Goal: Transaction & Acquisition: Purchase product/service

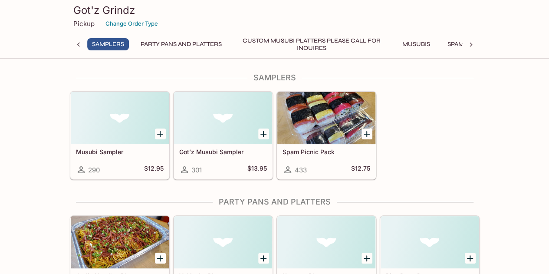
click at [242, 114] on div at bounding box center [223, 118] width 98 height 52
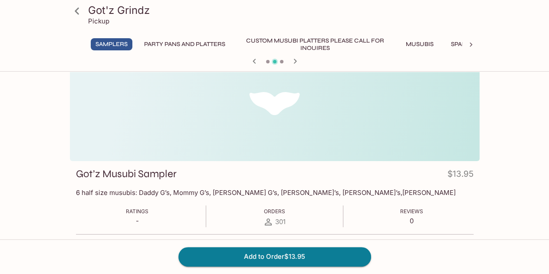
scroll to position [29, 0]
click at [80, 11] on icon at bounding box center [76, 10] width 15 height 15
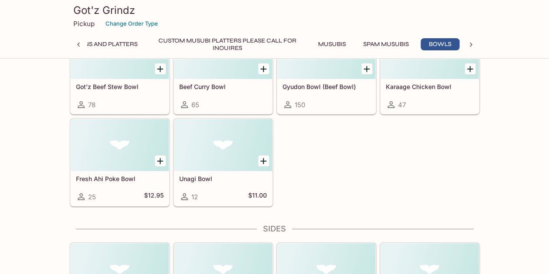
click at [447, 171] on div "Got'z Beef Stew Bowl 78 Beef [PERSON_NAME] Bowl 65 Gyudon Bowl (Beef Bowl) 150 …" at bounding box center [272, 115] width 413 height 184
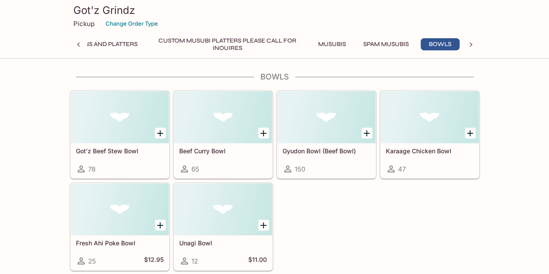
scroll to position [1348, 0]
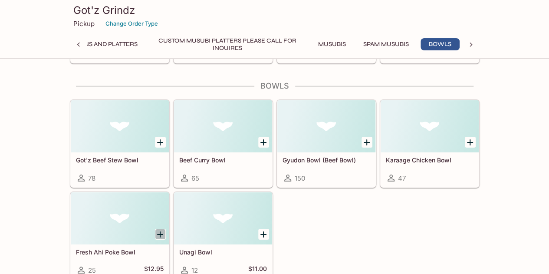
click at [157, 229] on icon "Add Fresh Ahi Poke Bowl" at bounding box center [160, 234] width 10 height 10
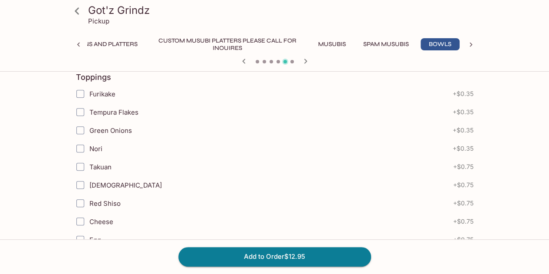
scroll to position [183, 0]
click at [84, 114] on input "Tempura Flakes" at bounding box center [80, 111] width 17 height 17
checkbox input "true"
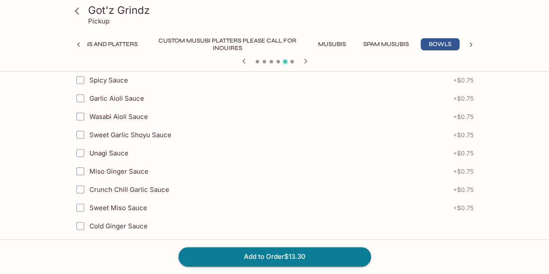
scroll to position [794, 0]
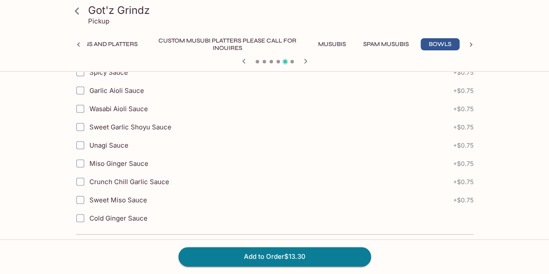
click at [79, 173] on input "Crunch Chill Garlic Sauce" at bounding box center [80, 181] width 17 height 17
checkbox input "true"
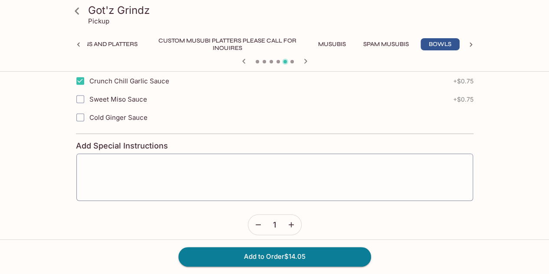
scroll to position [895, 0]
click at [254, 254] on button "Add to Order $14.05" at bounding box center [274, 256] width 193 height 19
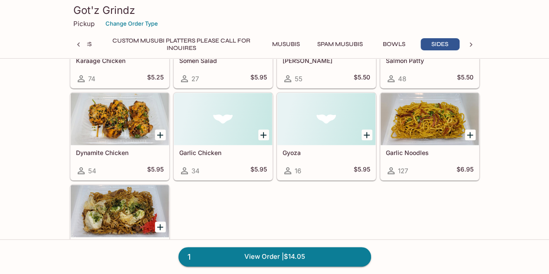
scroll to position [1848, 0]
click at [266, 129] on icon "Add Garlic Chicken" at bounding box center [263, 134] width 10 height 10
click at [268, 256] on link "2 View Order | $20.00" at bounding box center [274, 256] width 193 height 19
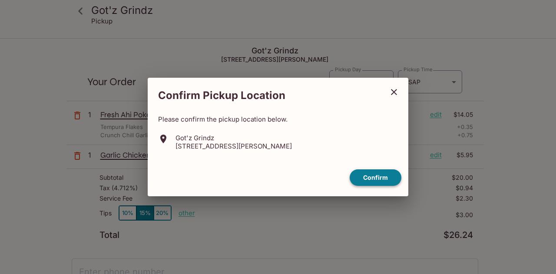
click at [365, 181] on button "Confirm" at bounding box center [375, 177] width 52 height 17
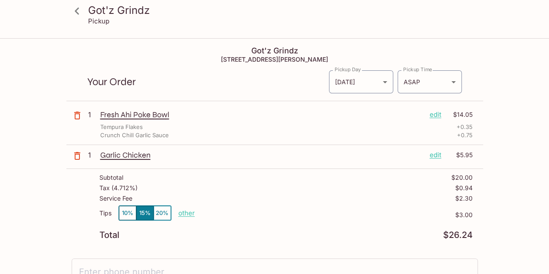
click at [436, 114] on p "edit" at bounding box center [436, 115] width 12 height 10
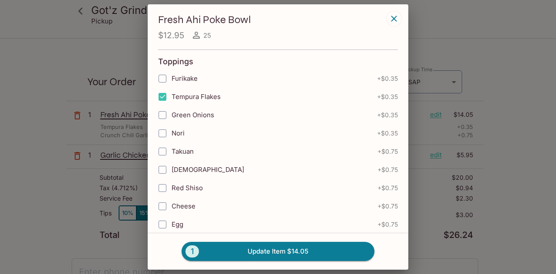
click at [163, 95] on input "Tempura Flakes" at bounding box center [162, 96] width 17 height 17
checkbox input "false"
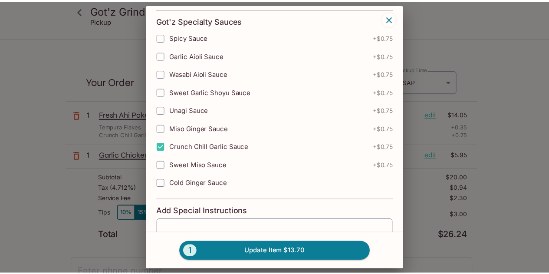
scroll to position [629, 0]
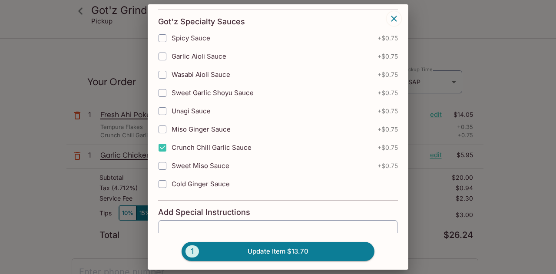
click at [160, 139] on input "Crunch Chill Garlic Sauce" at bounding box center [162, 147] width 17 height 17
checkbox input "false"
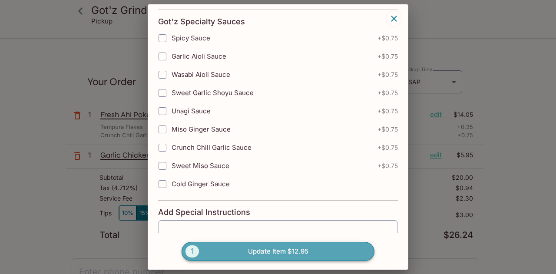
click at [279, 252] on button "1 Update Item $12.95" at bounding box center [277, 251] width 193 height 19
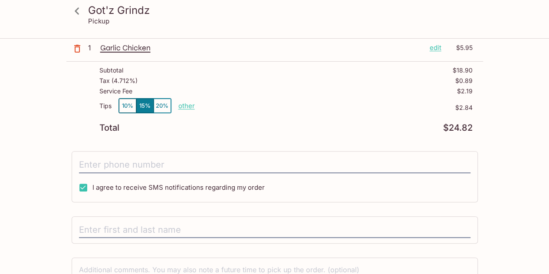
scroll to position [92, 0]
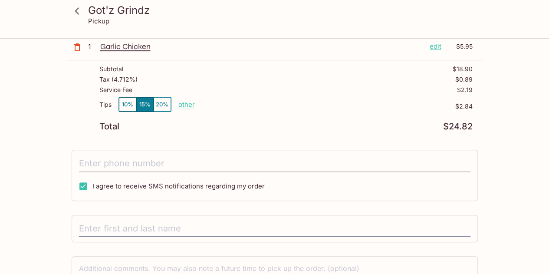
click at [144, 162] on input "tel" at bounding box center [274, 163] width 391 height 16
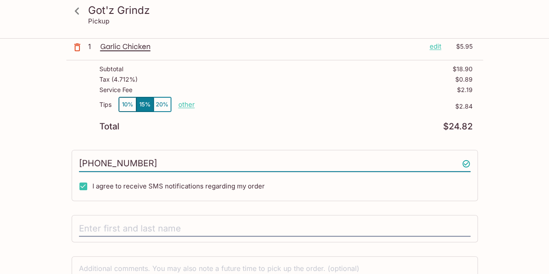
type input "[PHONE_NUMBER]"
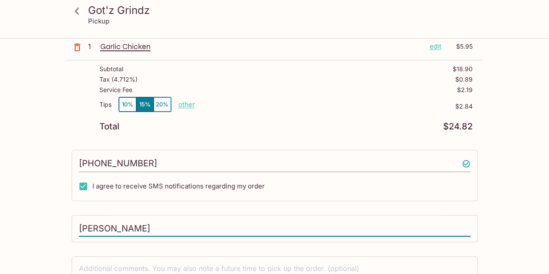
scroll to position [152, 0]
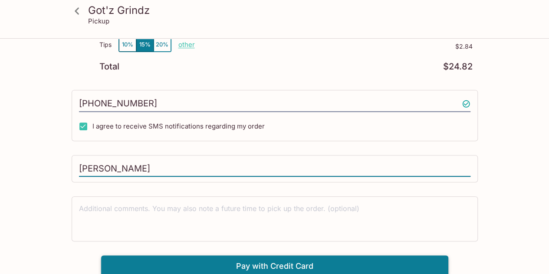
type input "[PERSON_NAME]"
click at [267, 257] on button "Pay with Credit Card" at bounding box center [274, 266] width 347 height 22
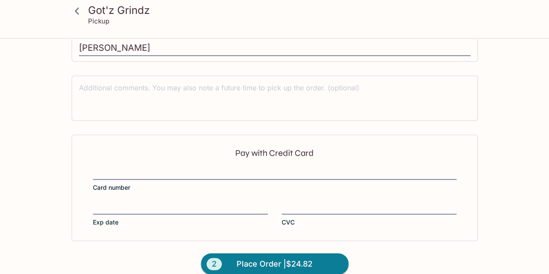
scroll to position [282, 0]
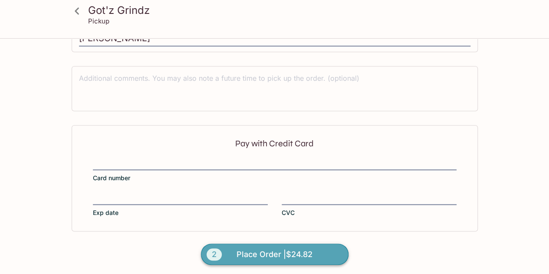
click at [263, 247] on span "Place Order | $24.82" at bounding box center [275, 254] width 76 height 14
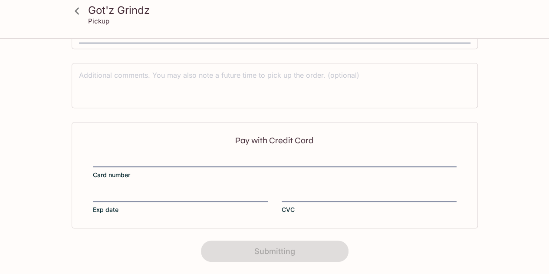
scroll to position [0, 0]
